Goal: Check status

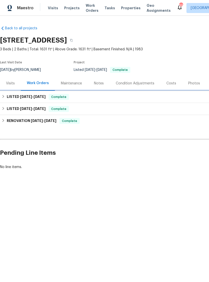
click at [30, 96] on span "[DATE]" at bounding box center [26, 97] width 12 height 4
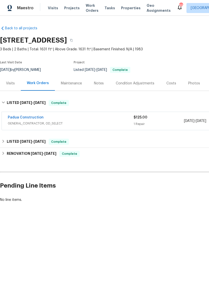
click at [97, 82] on div "Notes" at bounding box center [99, 83] width 10 height 5
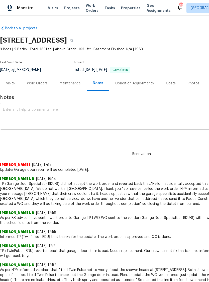
click at [9, 83] on div "Visits" at bounding box center [10, 83] width 9 height 5
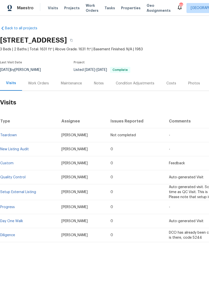
click at [39, 84] on div "Work Orders" at bounding box center [38, 83] width 21 height 5
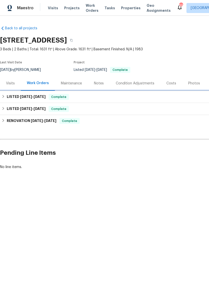
click at [21, 96] on span "[DATE]" at bounding box center [26, 97] width 12 height 4
click at [14, 98] on h6 "LISTED [DATE] - [DATE]" at bounding box center [26, 97] width 39 height 6
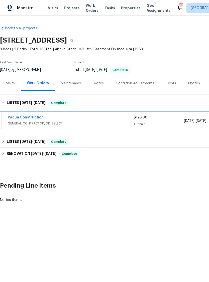
click at [8, 103] on h6 "LISTED [DATE] - [DATE]" at bounding box center [26, 103] width 39 height 6
